Goal: Find specific page/section: Find specific page/section

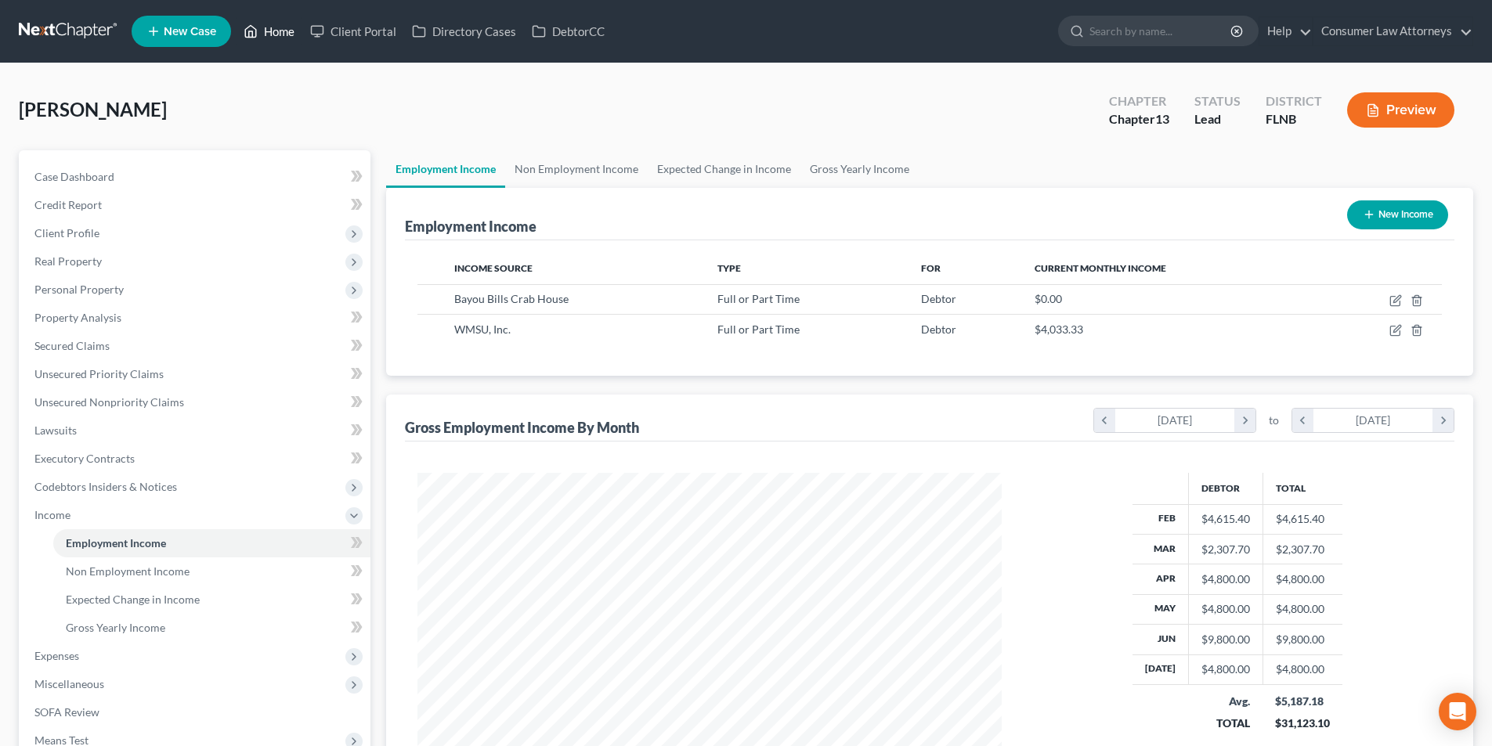
scroll to position [292, 616]
click at [290, 31] on link "Home" at bounding box center [269, 31] width 67 height 28
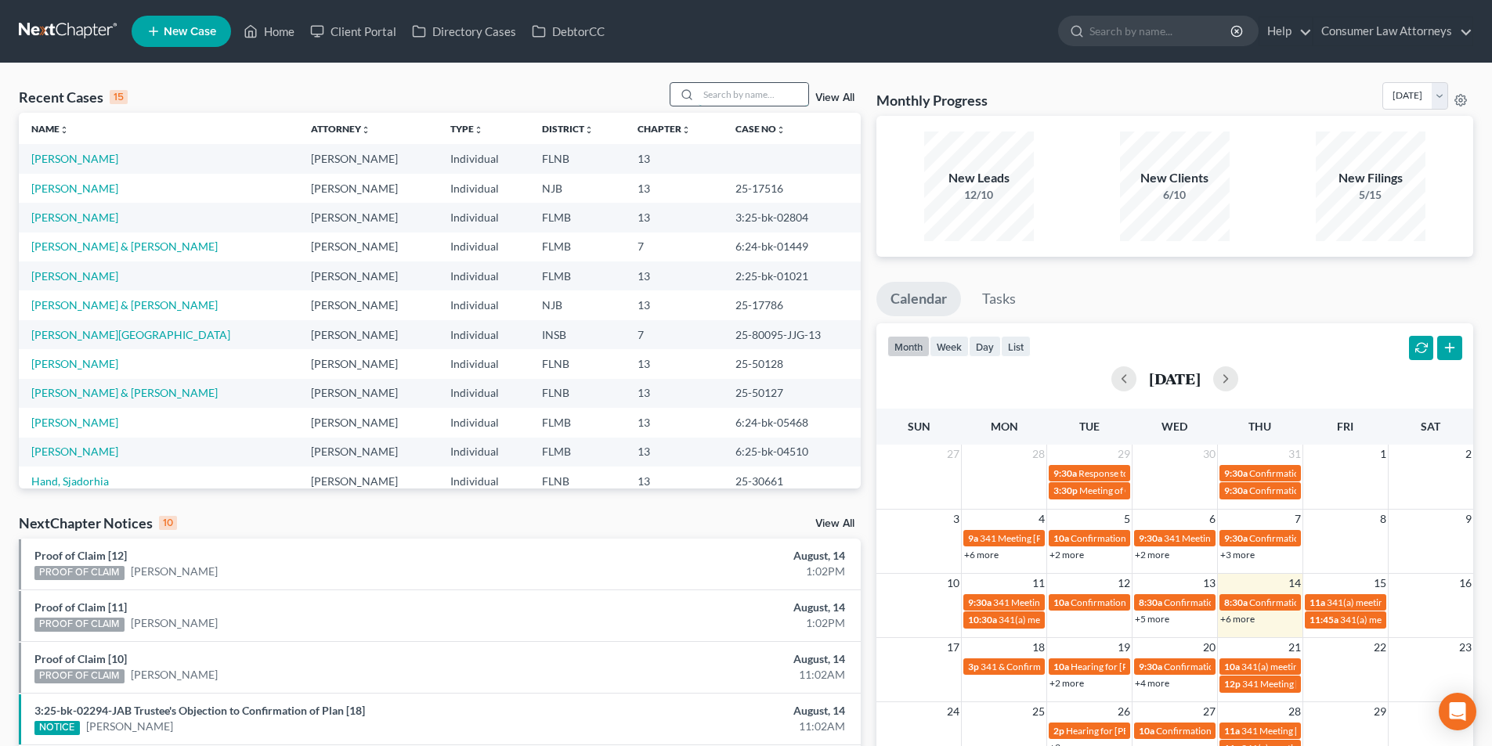
click at [726, 99] on input "search" at bounding box center [754, 94] width 110 height 23
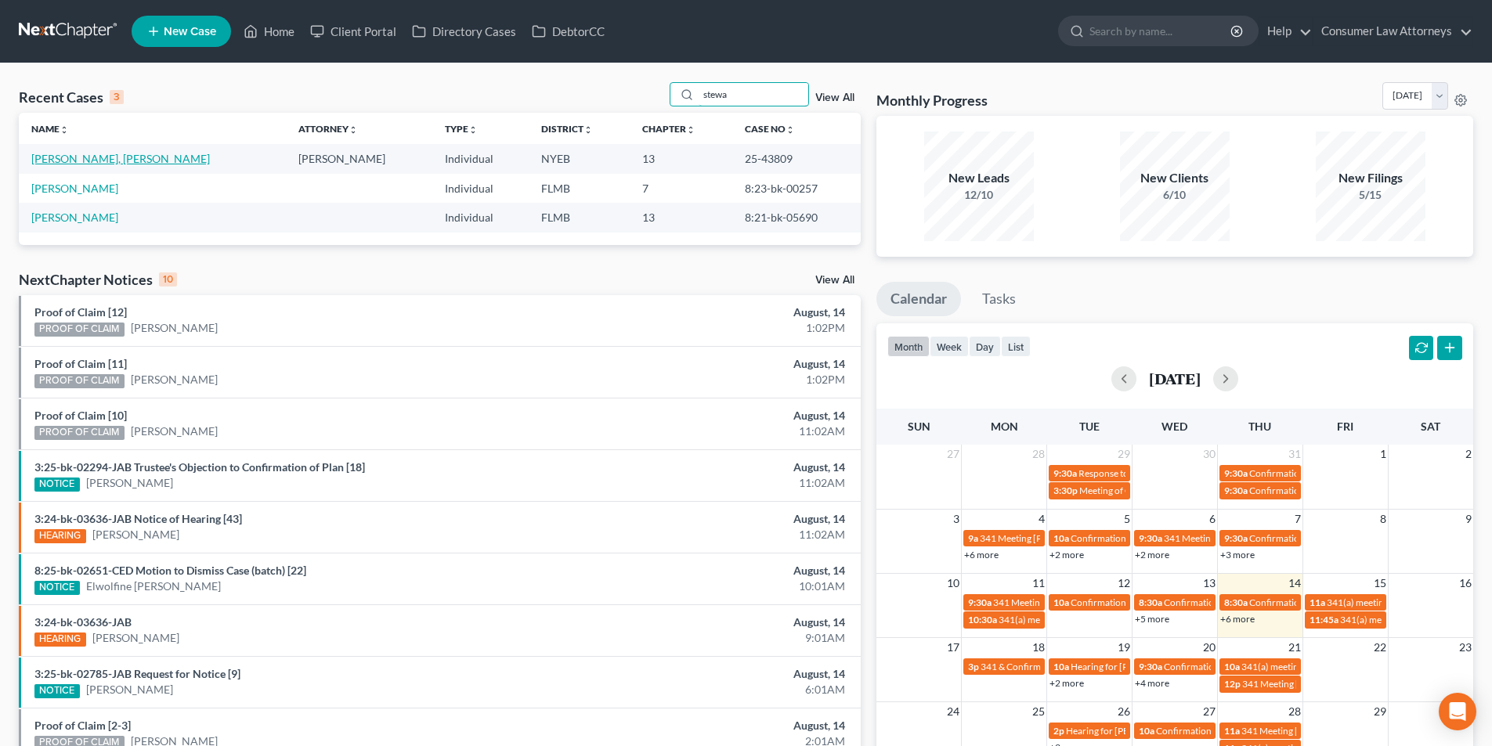
type input "stewa"
click at [101, 161] on link "[PERSON_NAME], [PERSON_NAME]" at bounding box center [120, 158] width 179 height 13
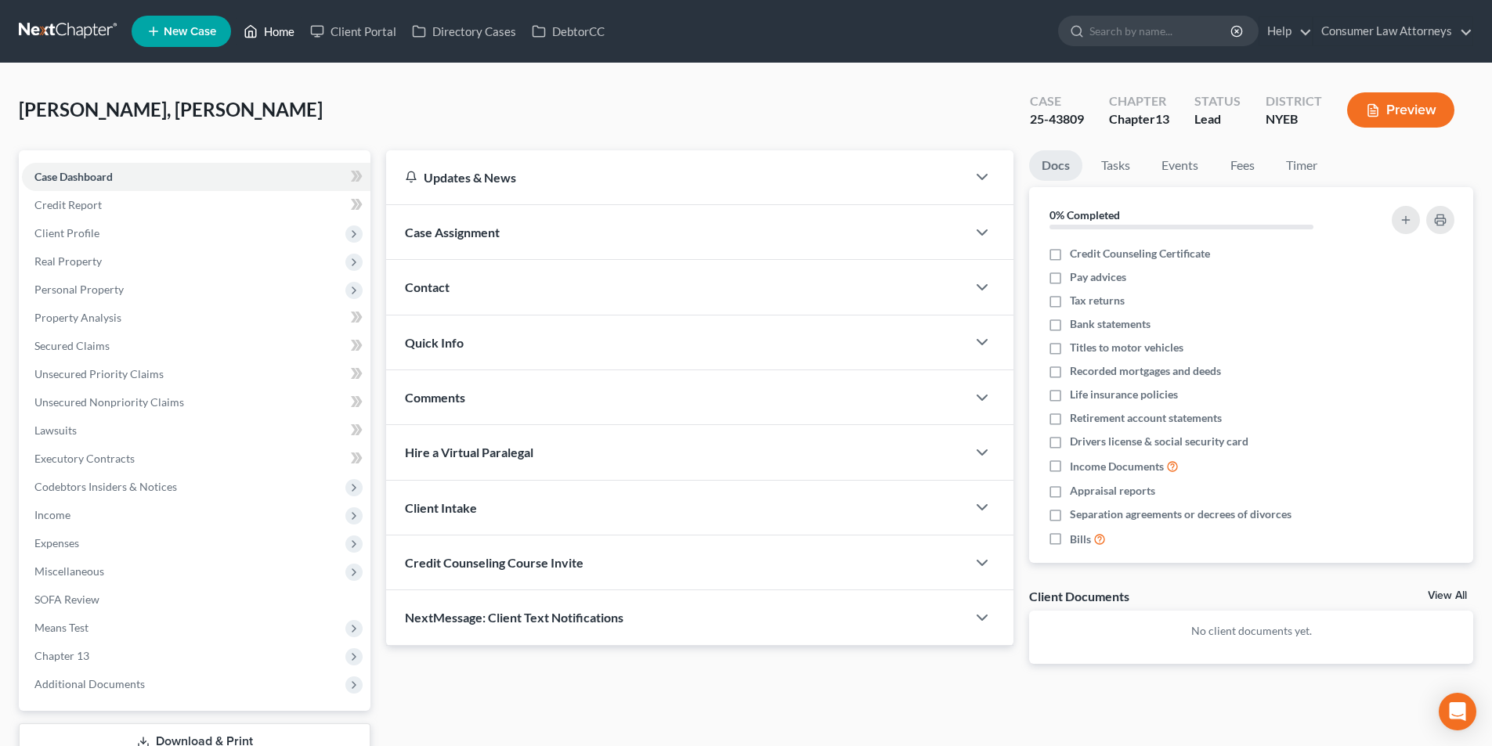
click at [291, 21] on link "Home" at bounding box center [269, 31] width 67 height 28
